Goal: Information Seeking & Learning: Stay updated

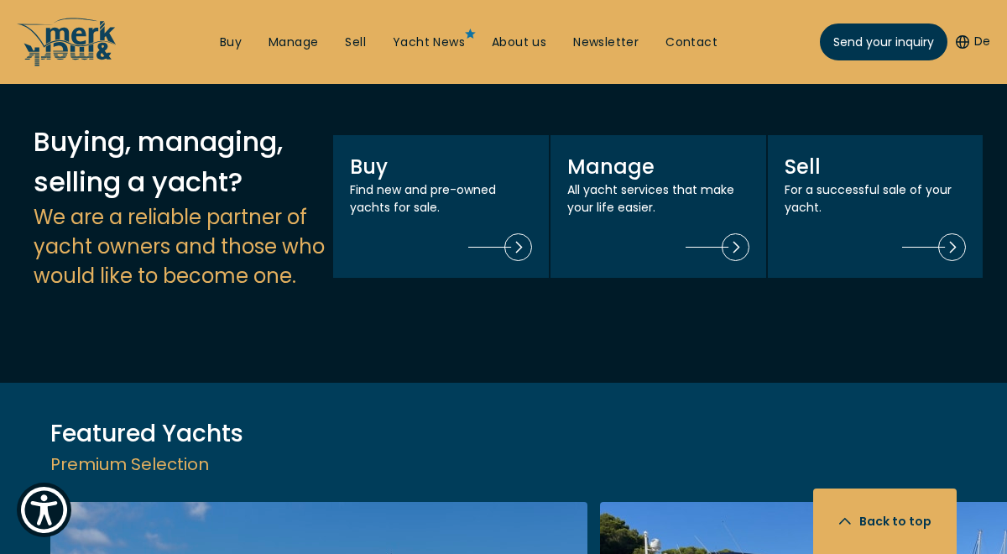
scroll to position [1536, 0]
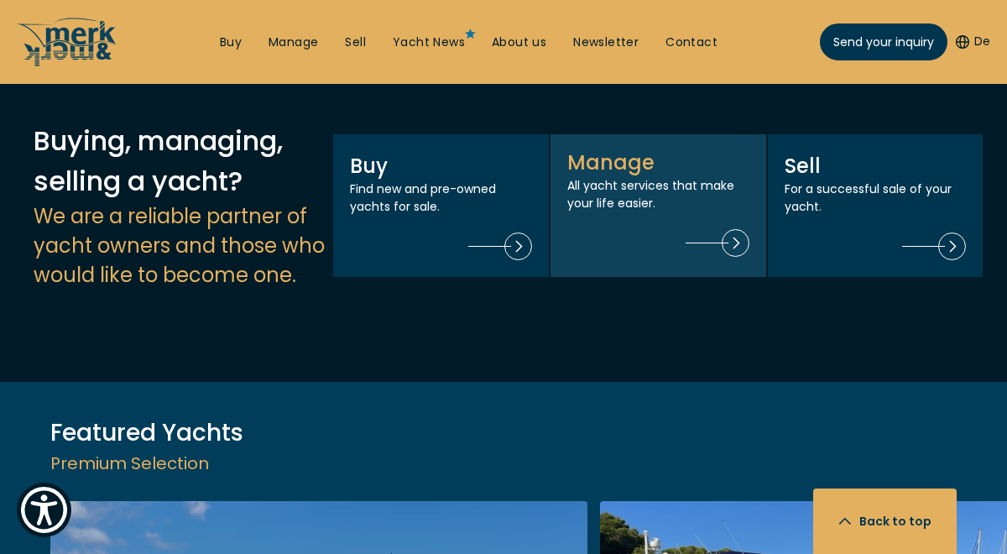
click at [732, 229] on img at bounding box center [717, 243] width 64 height 28
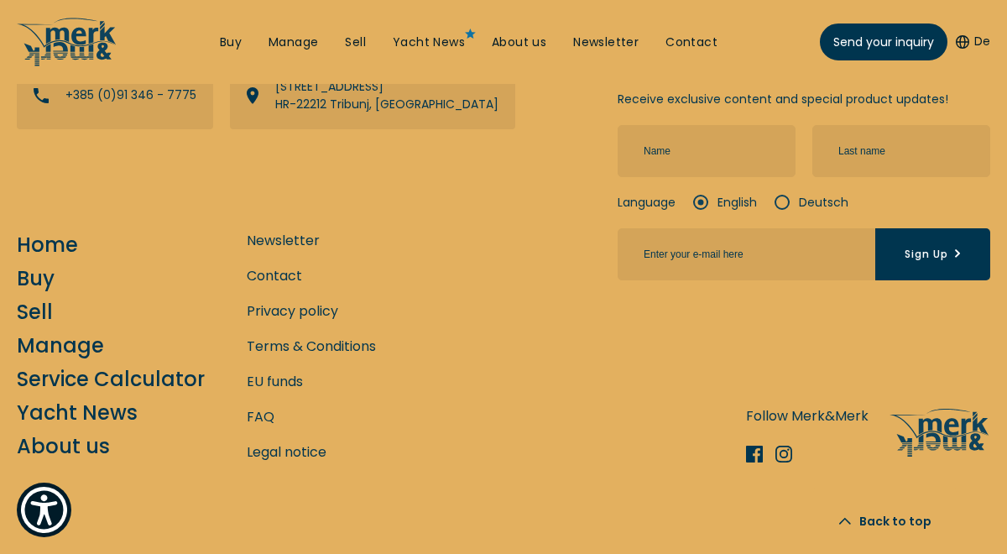
scroll to position [1546, 0]
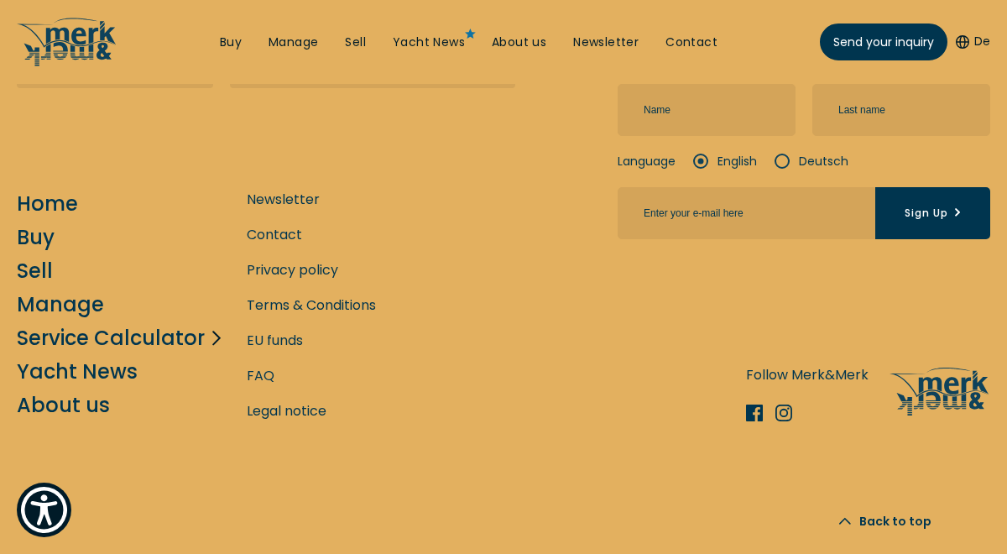
click at [182, 338] on link "Service Calculator" at bounding box center [111, 337] width 188 height 29
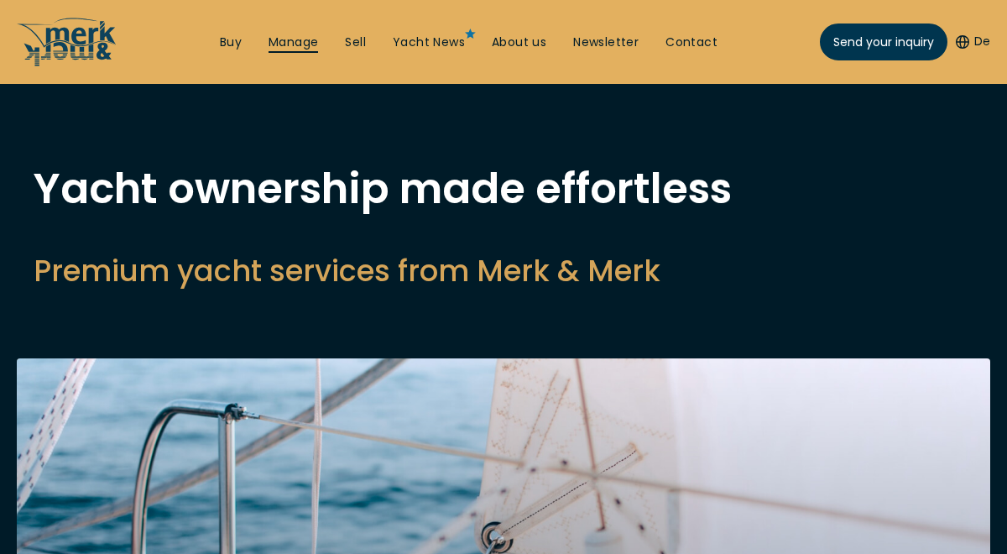
click at [277, 40] on link "Manage" at bounding box center [293, 42] width 50 height 17
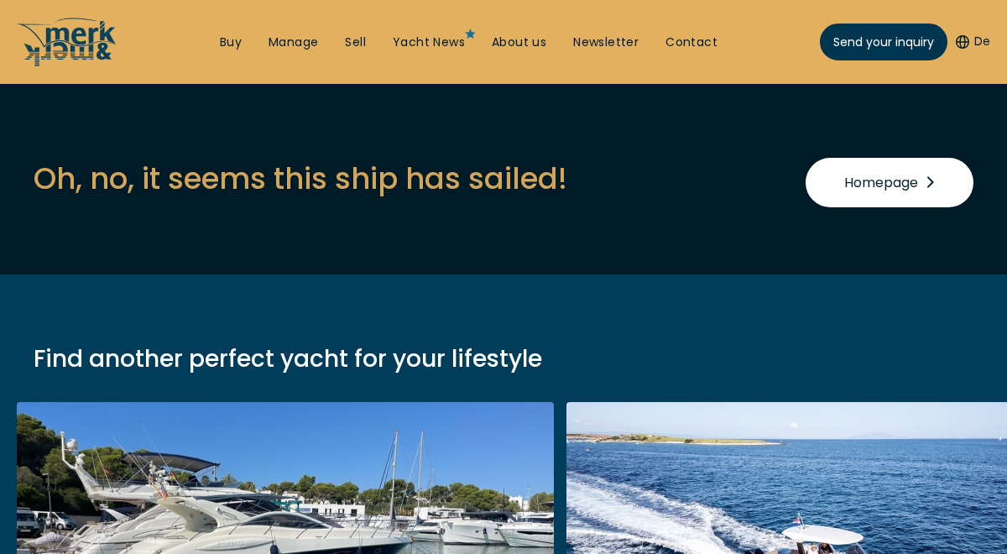
click at [918, 173] on span "Homepage" at bounding box center [889, 182] width 91 height 21
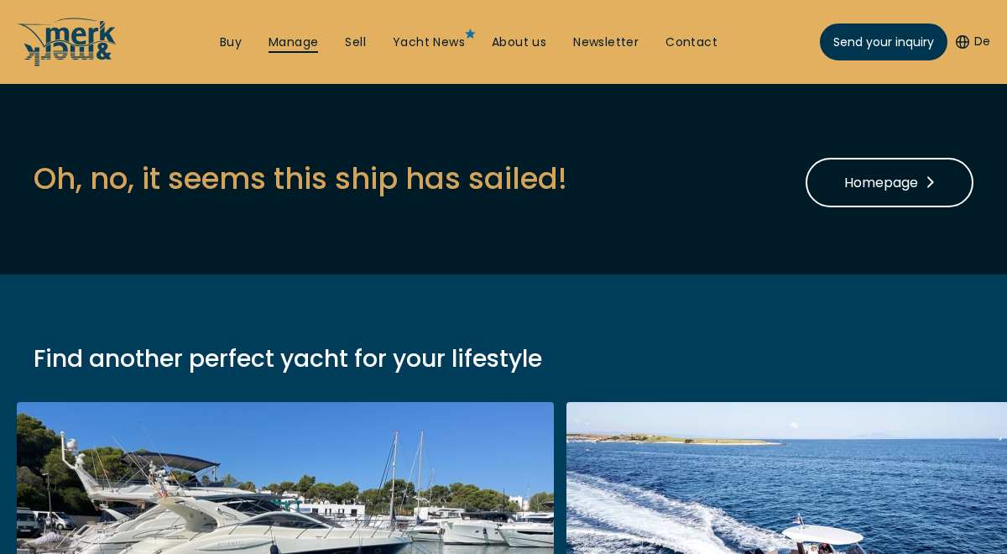
click at [289, 44] on link "Manage" at bounding box center [293, 42] width 50 height 17
click at [366, 40] on link "Sell" at bounding box center [355, 42] width 21 height 17
click at [309, 43] on link "Manage" at bounding box center [293, 42] width 50 height 17
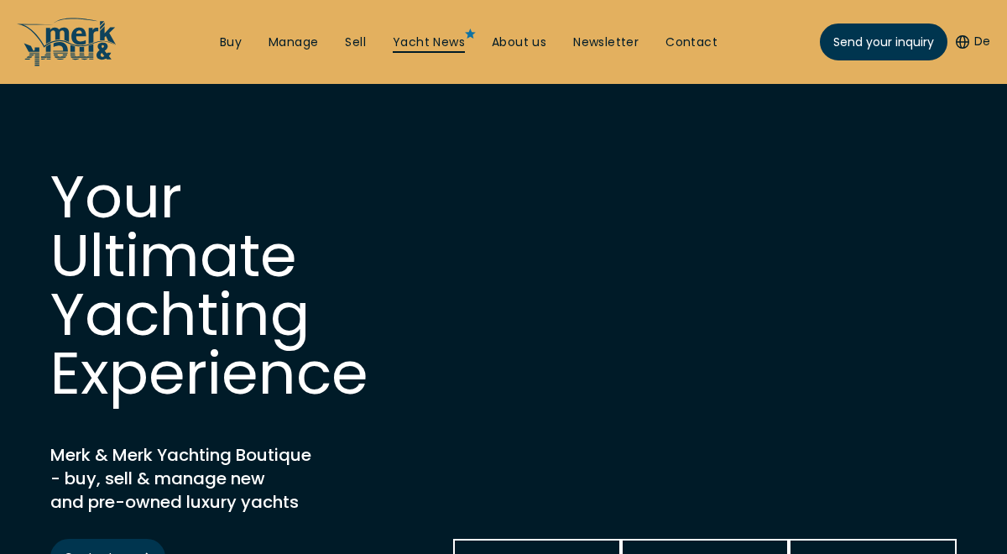
click at [456, 39] on link "Yacht News" at bounding box center [429, 42] width 72 height 17
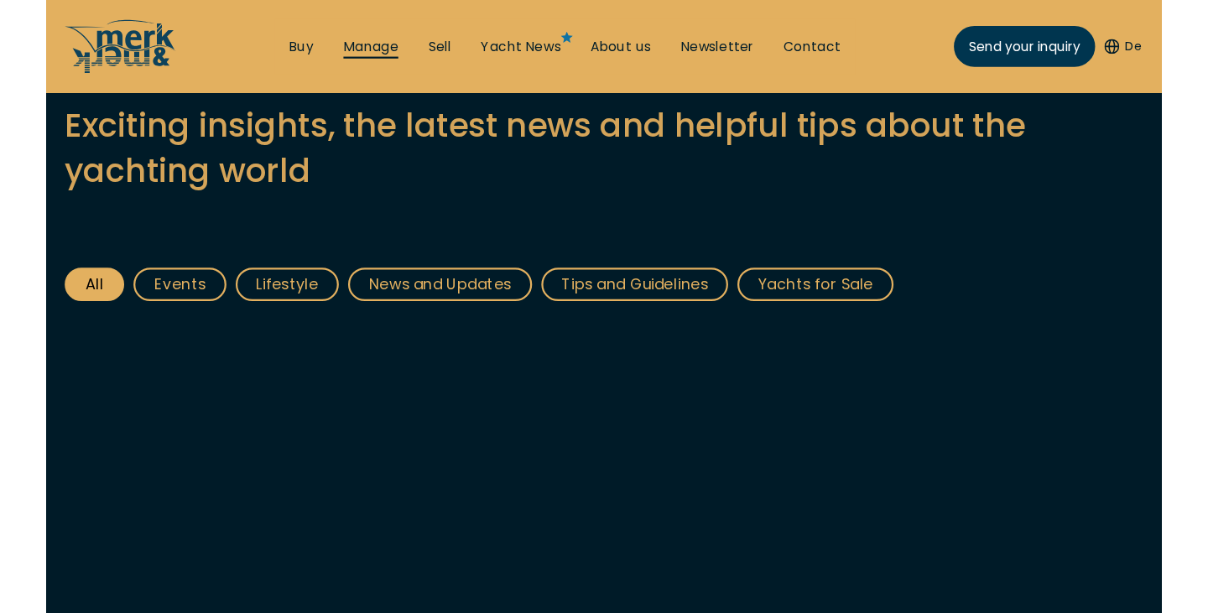
scroll to position [200, 0]
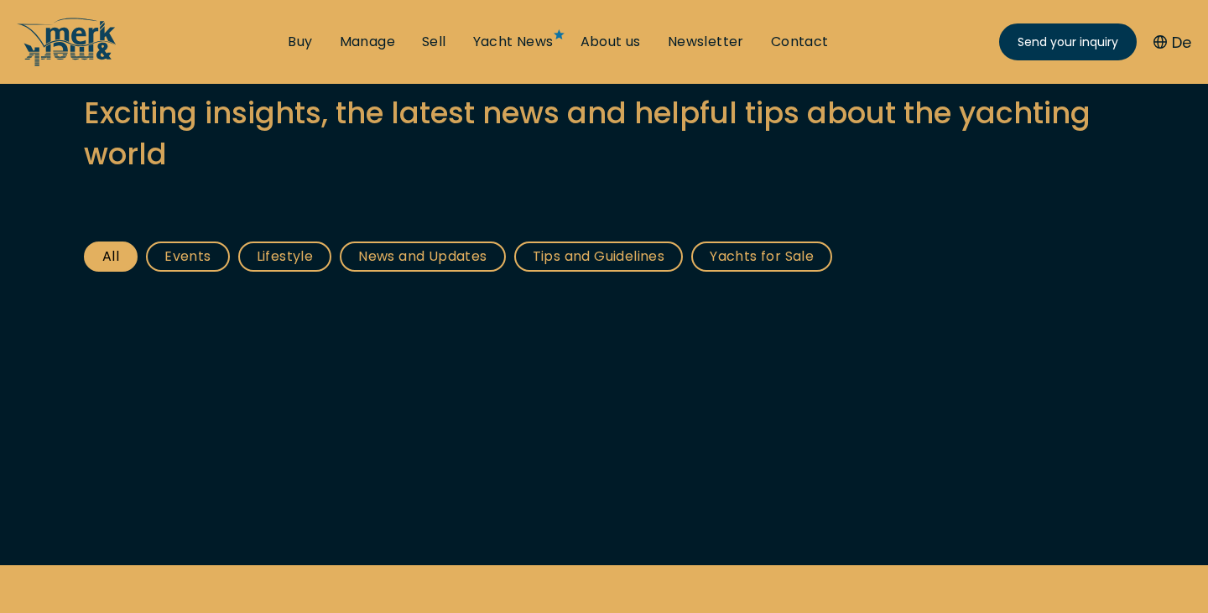
click at [407, 257] on link "News and Updates" at bounding box center [422, 257] width 165 height 30
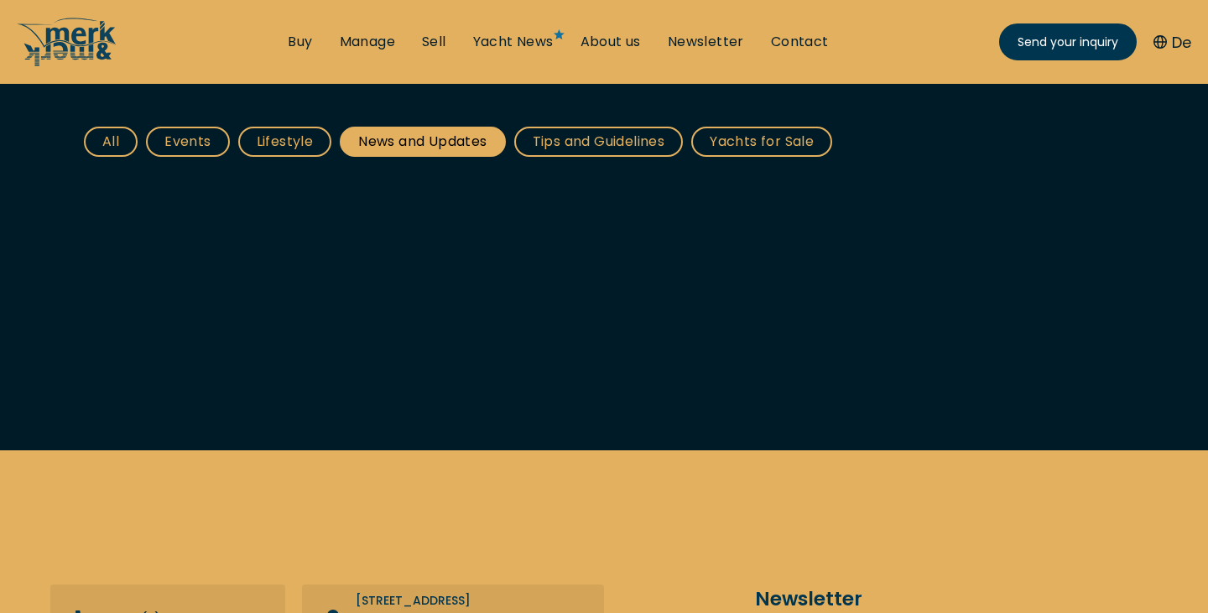
scroll to position [249, 0]
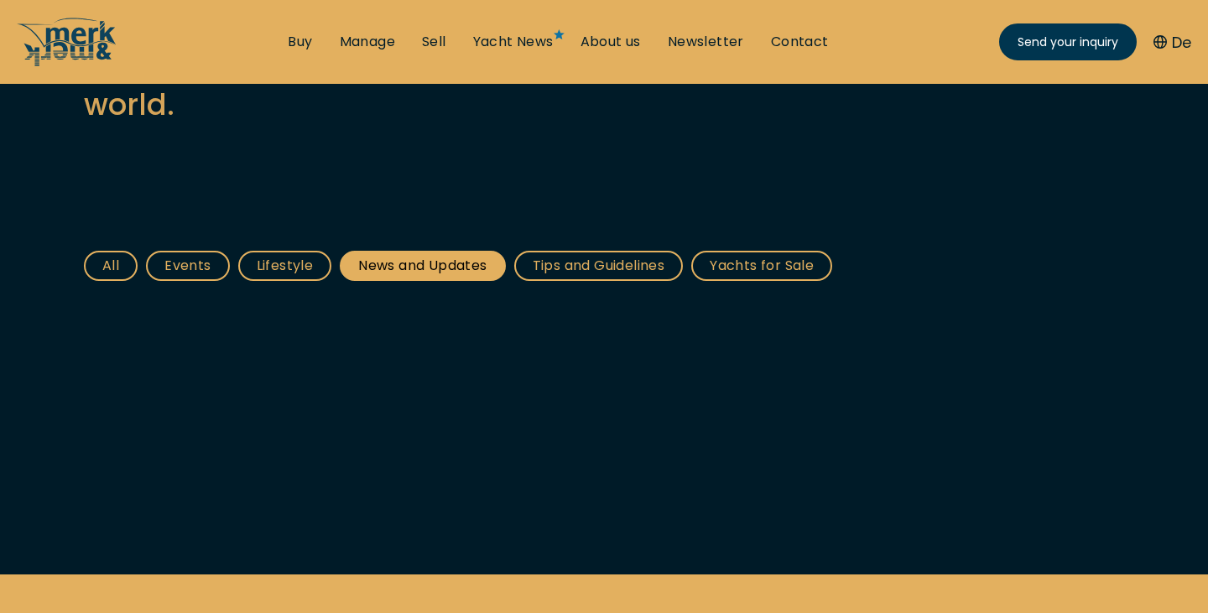
click at [116, 263] on link "All" at bounding box center [111, 266] width 54 height 30
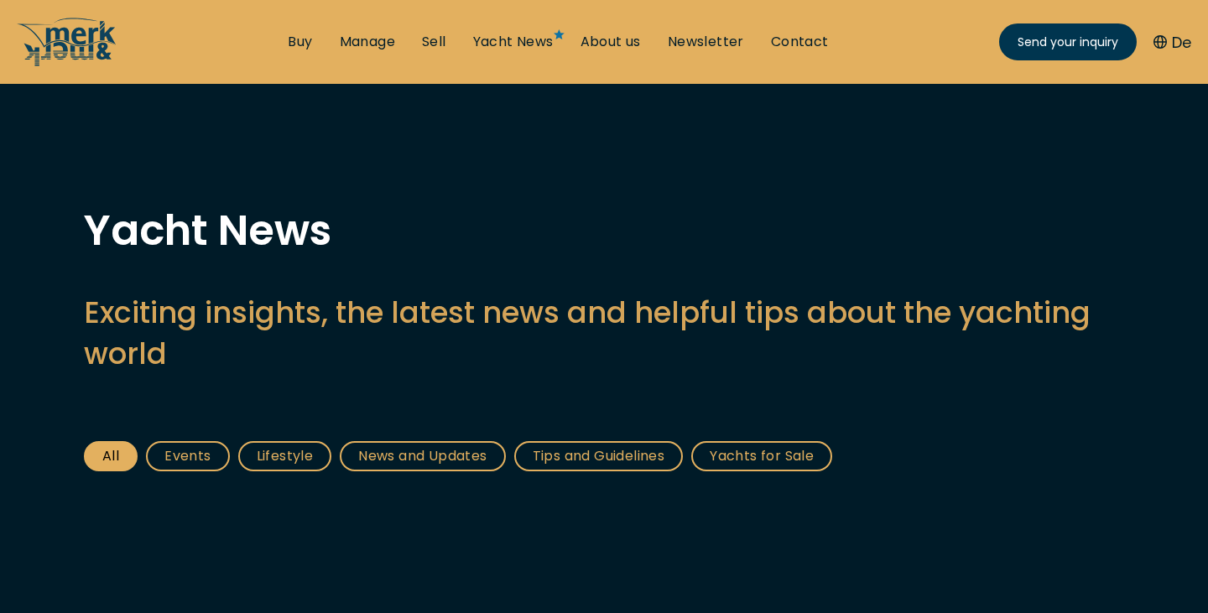
click at [116, 263] on div "Yacht News Exciting insights, the latest news and helpful tips about the yachti…" at bounding box center [604, 292] width 1040 height 164
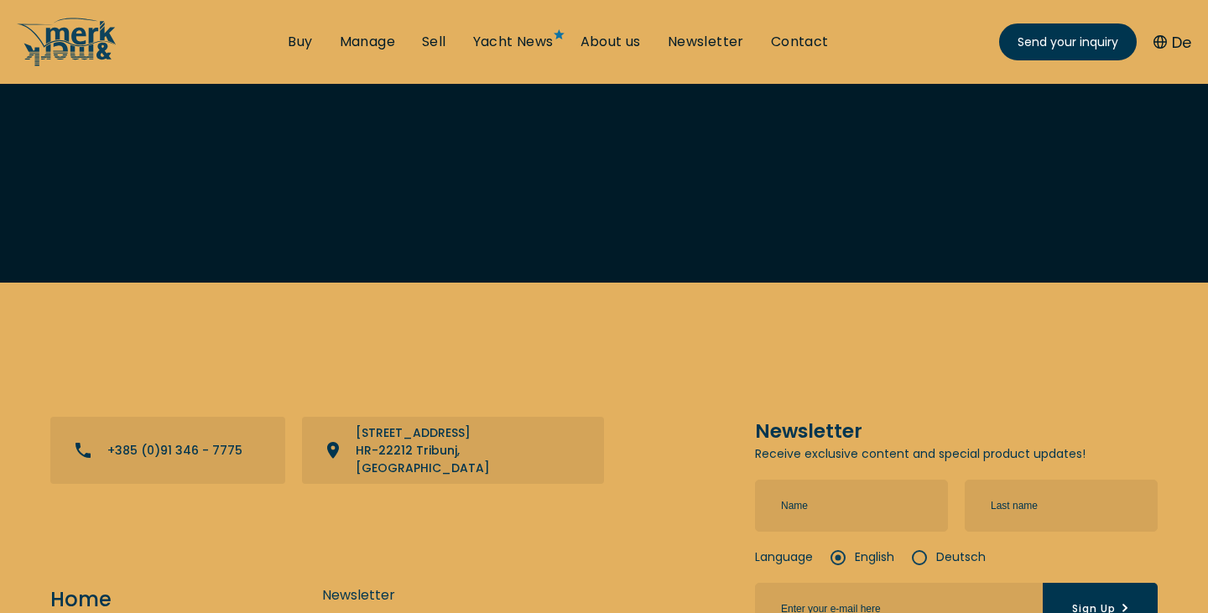
scroll to position [460, 0]
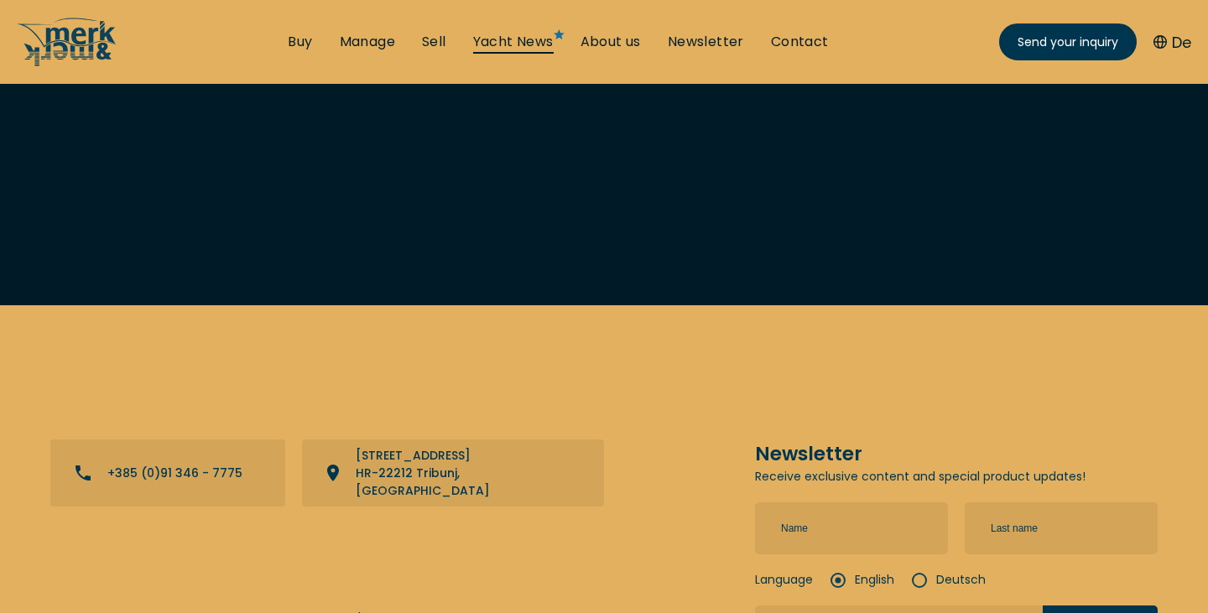
click at [518, 34] on link "Yacht News" at bounding box center [513, 42] width 81 height 18
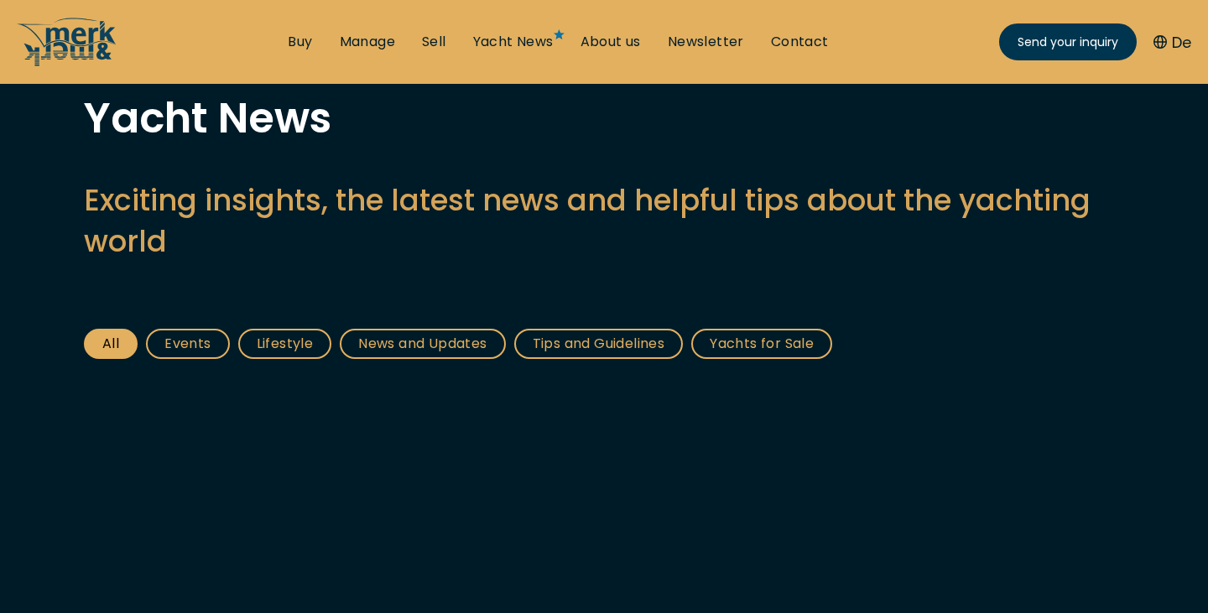
scroll to position [110, 0]
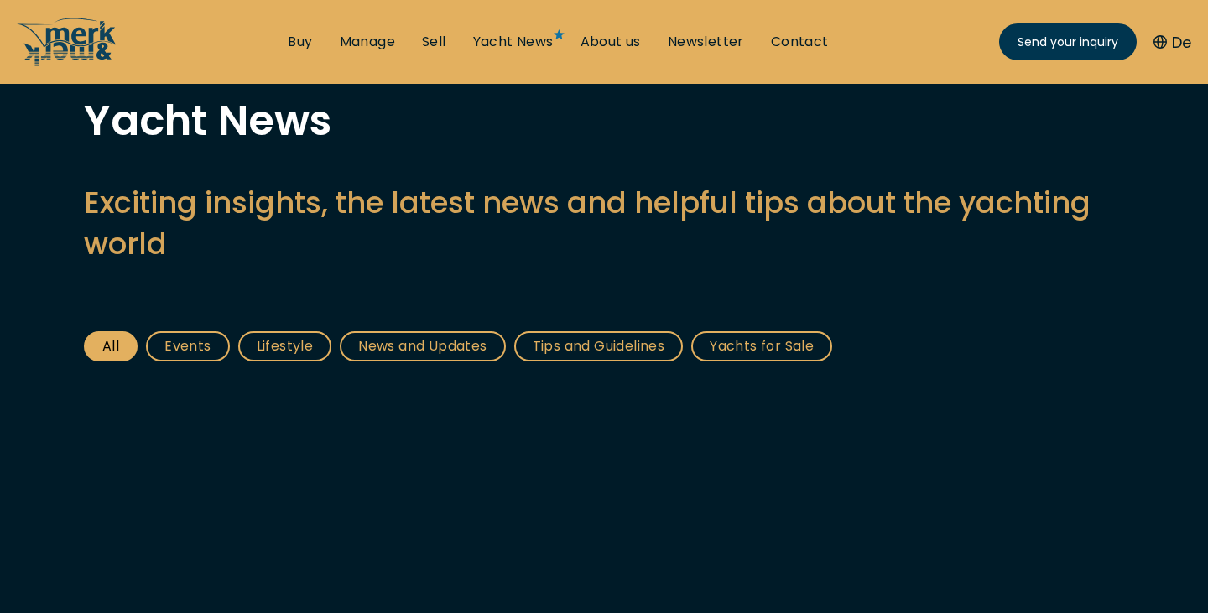
click at [117, 346] on link "All" at bounding box center [111, 346] width 54 height 30
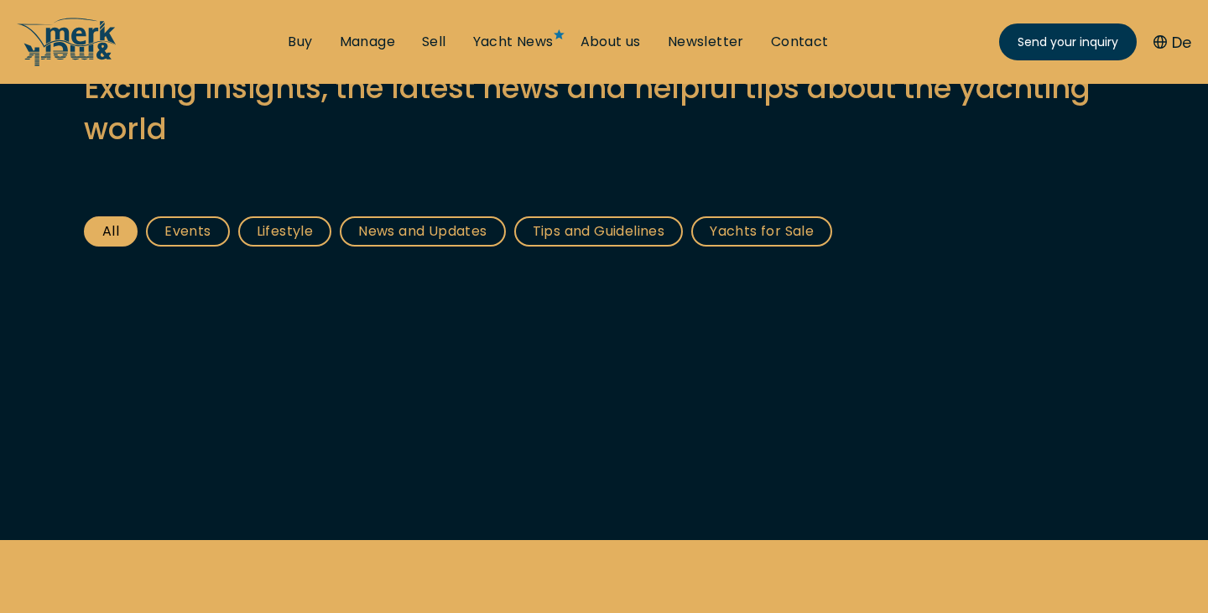
scroll to position [210, 0]
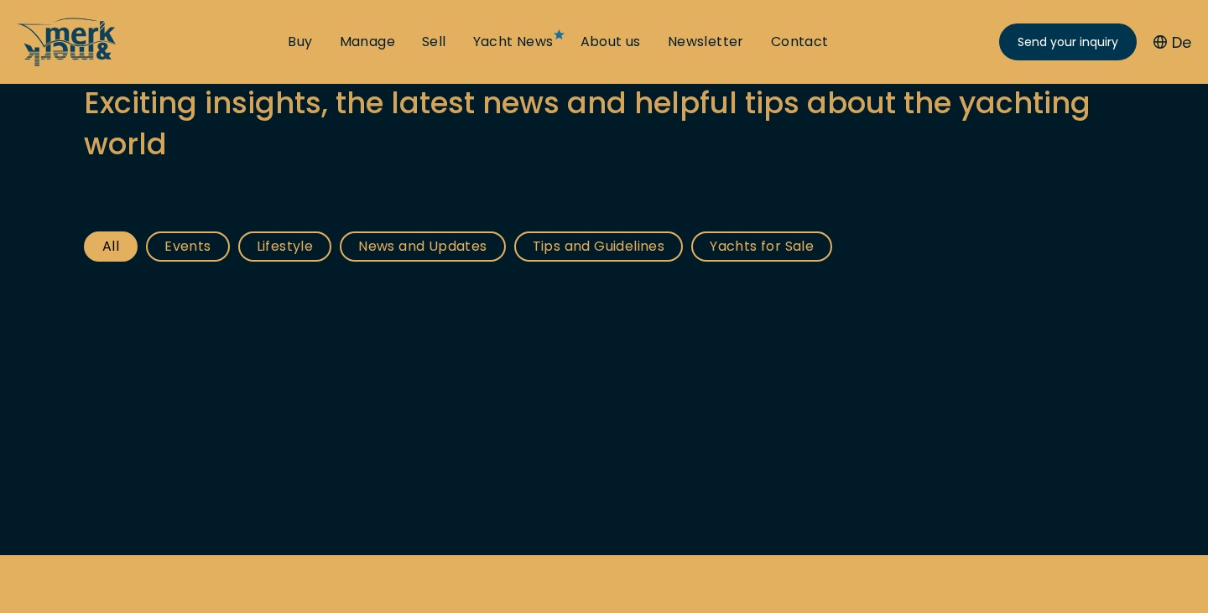
click at [183, 248] on link "Events" at bounding box center [187, 247] width 83 height 30
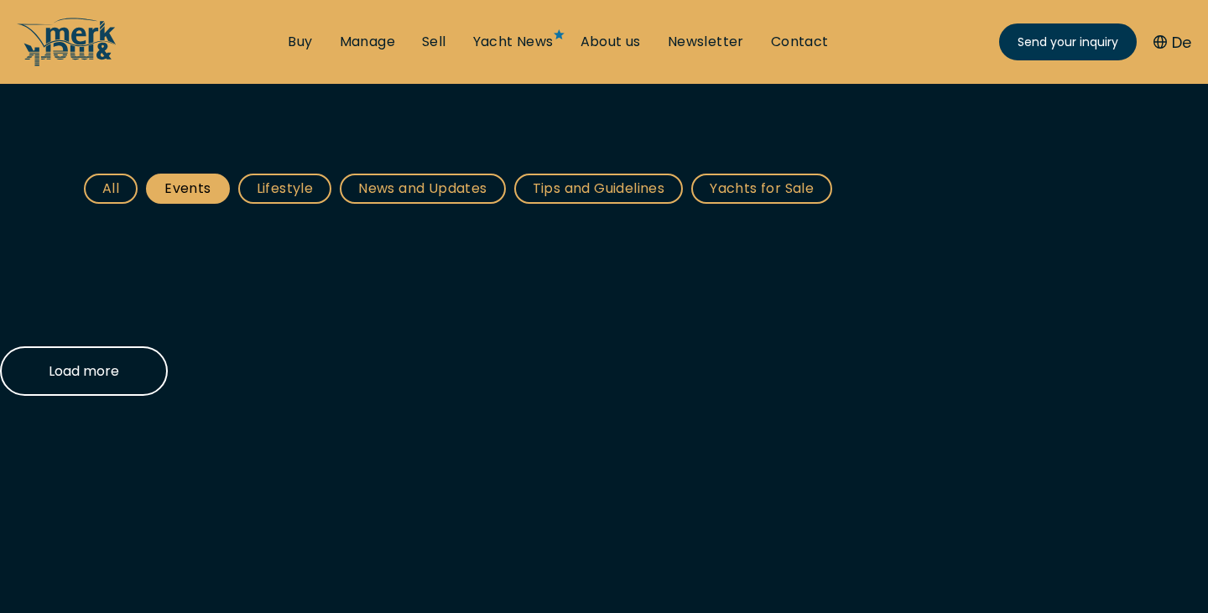
scroll to position [371, 0]
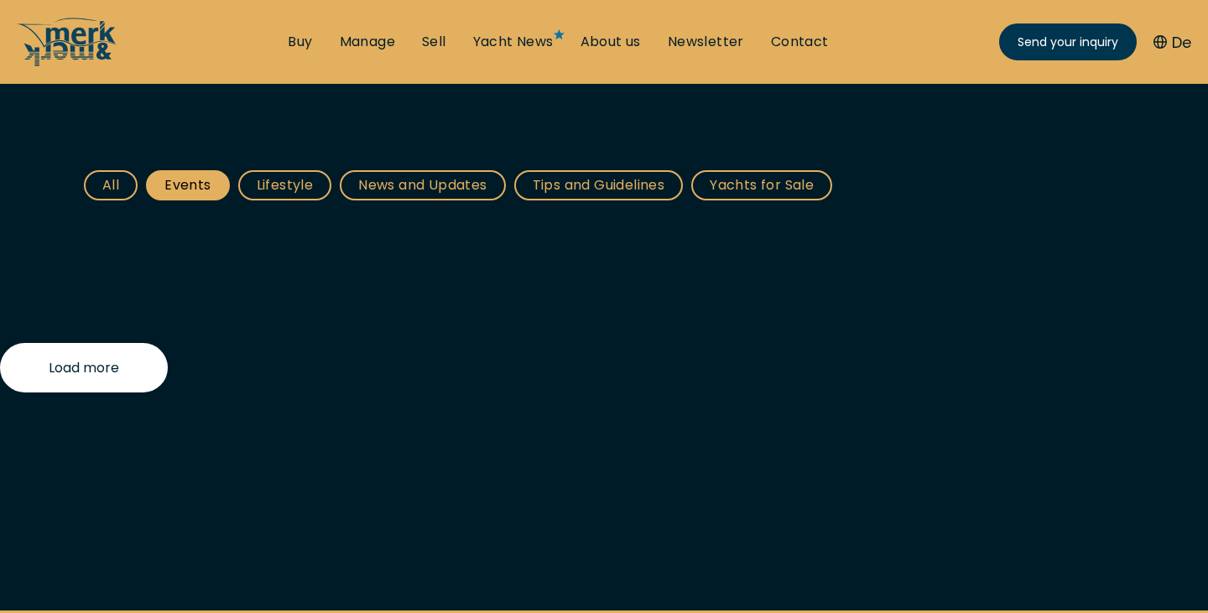
click at [97, 371] on span "Load more" at bounding box center [84, 367] width 70 height 21
click at [111, 352] on button "Load more" at bounding box center [84, 368] width 168 height 50
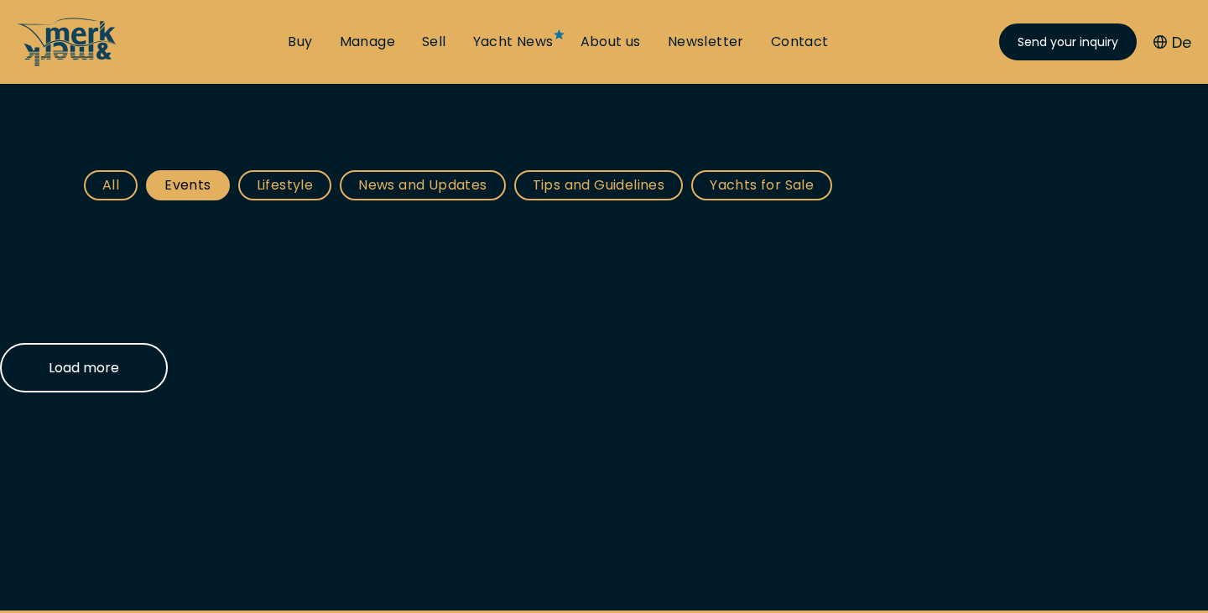
click at [1006, 47] on span "Send your inquiry" at bounding box center [1068, 43] width 101 height 18
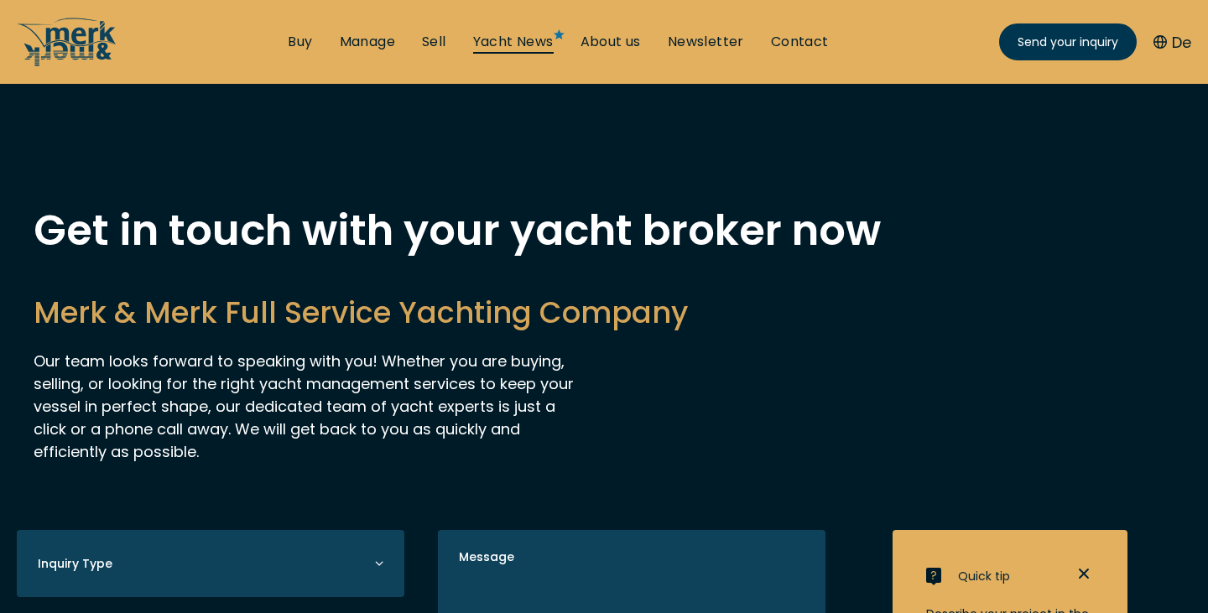
click at [524, 39] on link "Yacht News" at bounding box center [513, 42] width 81 height 18
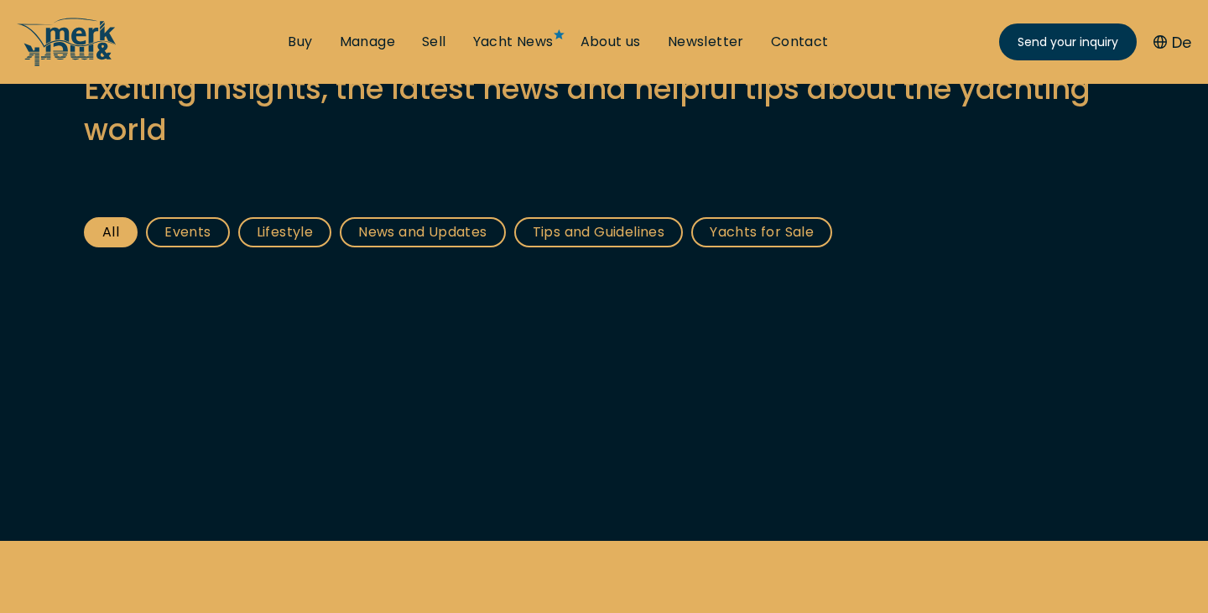
scroll to position [223, 0]
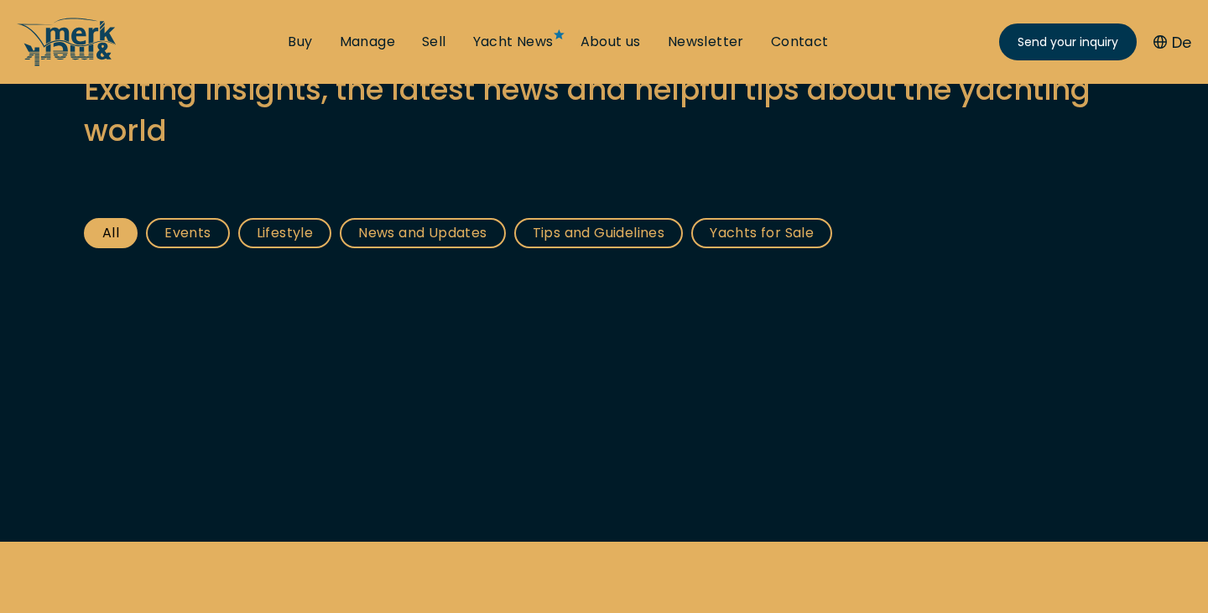
click at [377, 232] on link "News and Updates" at bounding box center [422, 233] width 165 height 30
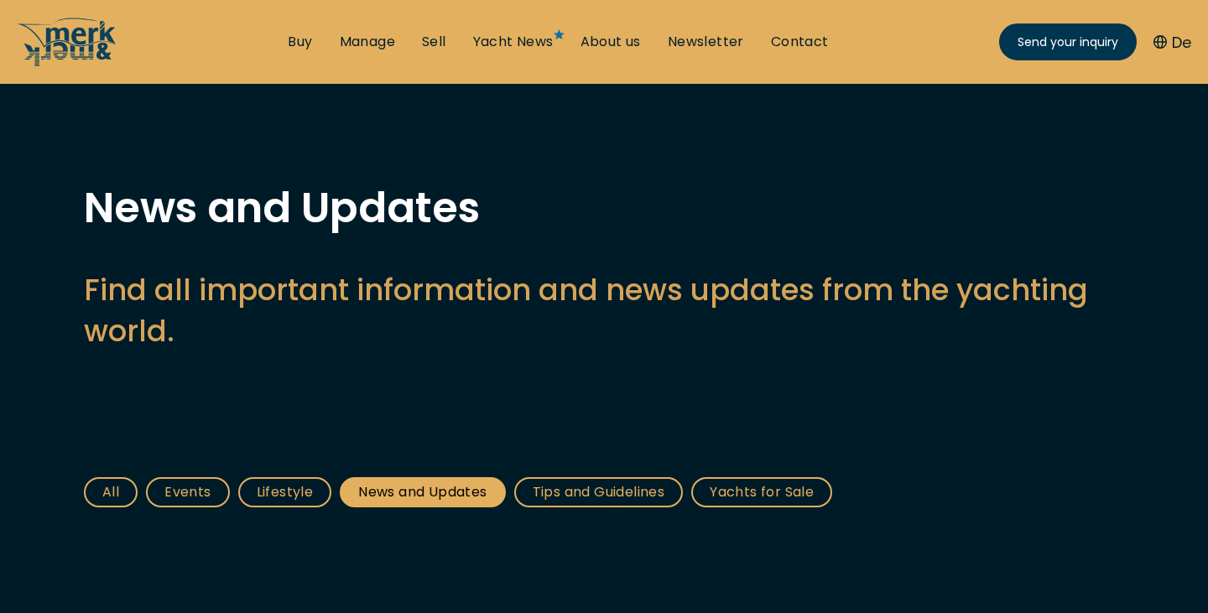
scroll to position [20, 0]
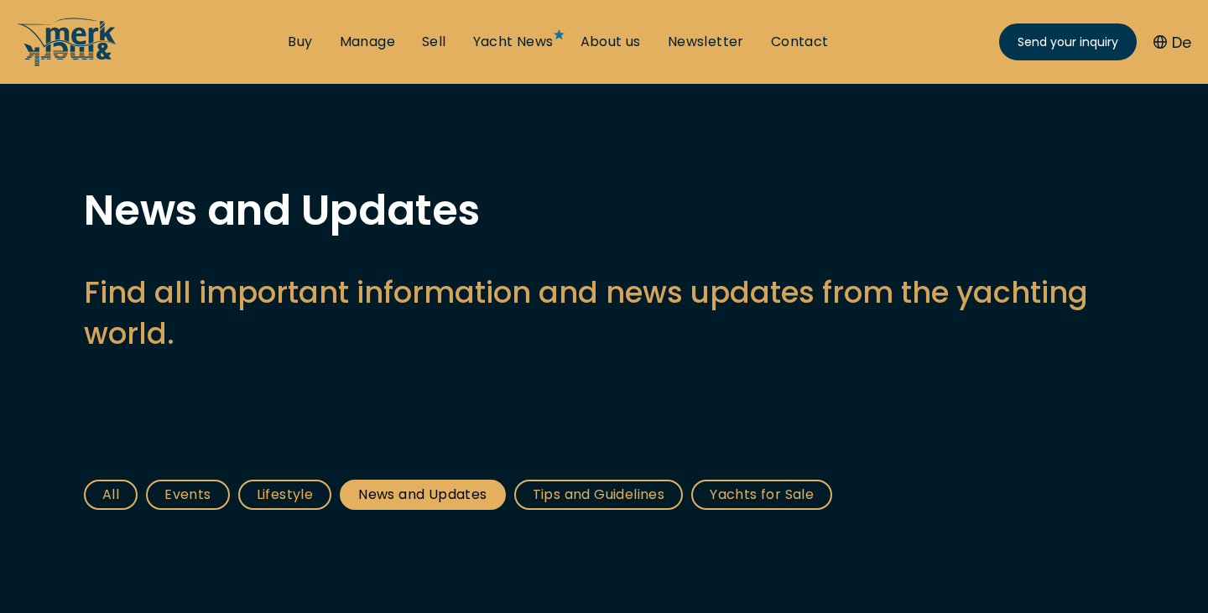
click at [189, 493] on link "Events" at bounding box center [187, 495] width 83 height 30
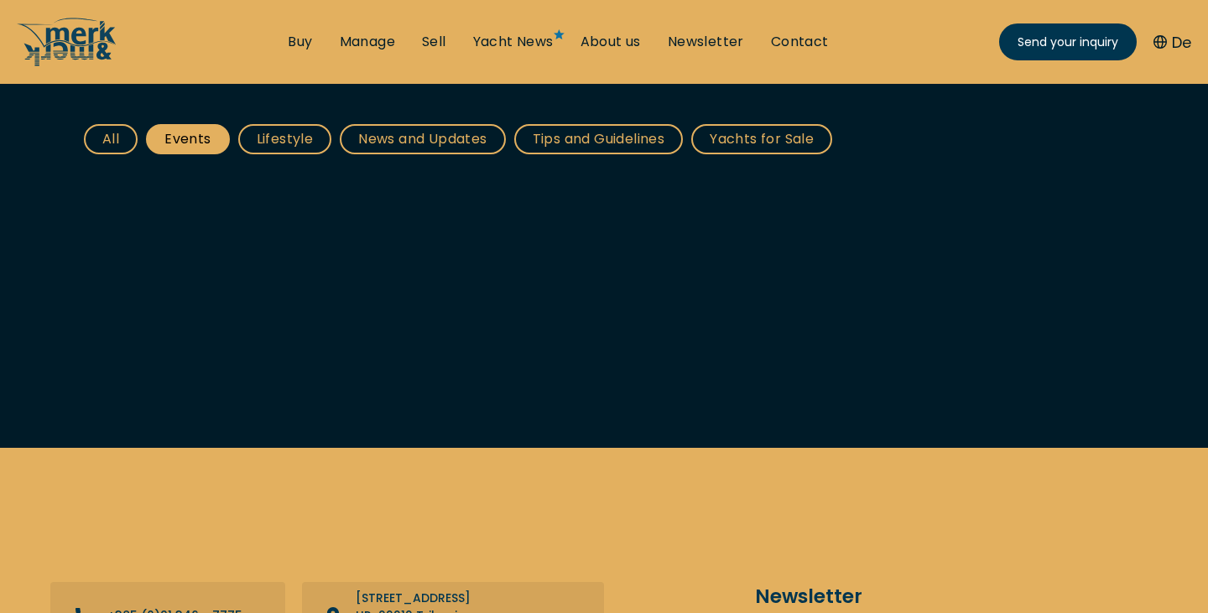
scroll to position [418, 0]
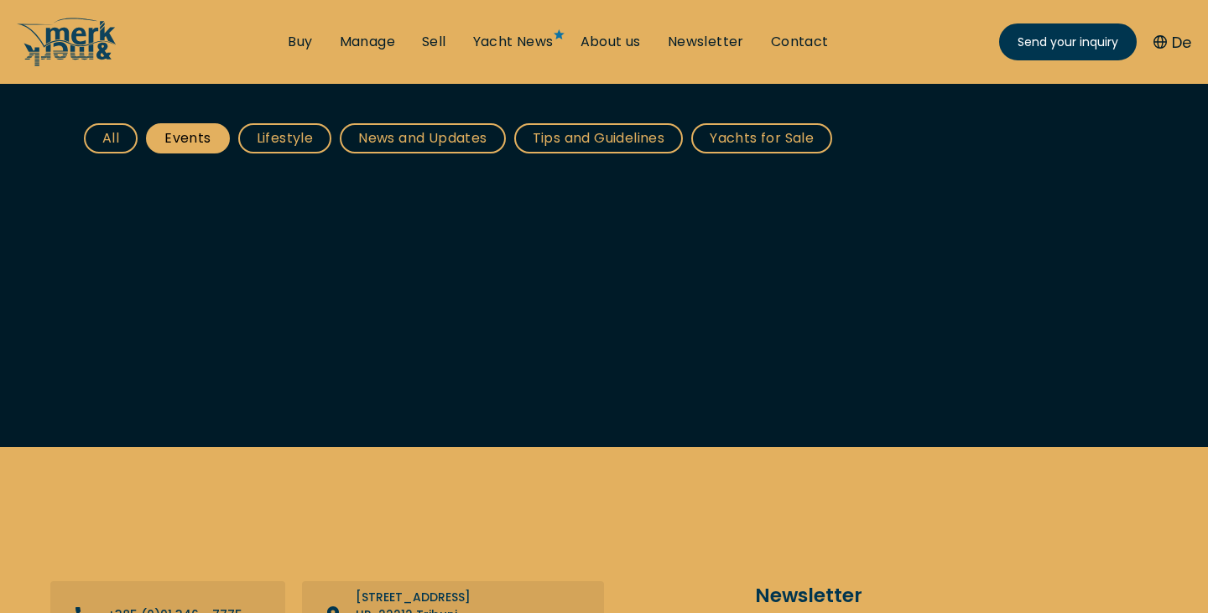
click at [107, 143] on link "All" at bounding box center [111, 138] width 54 height 30
